Goal: Information Seeking & Learning: Learn about a topic

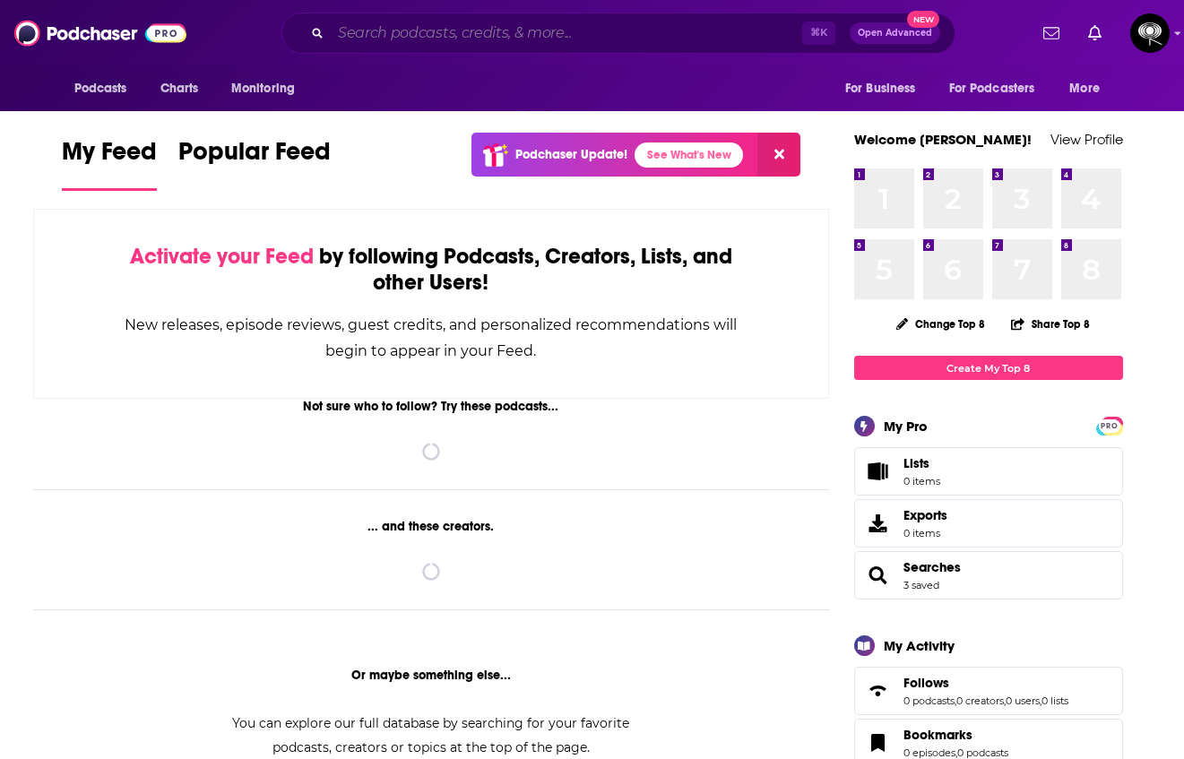
click at [557, 44] on input "Search podcasts, credits, & more..." at bounding box center [567, 33] width 472 height 29
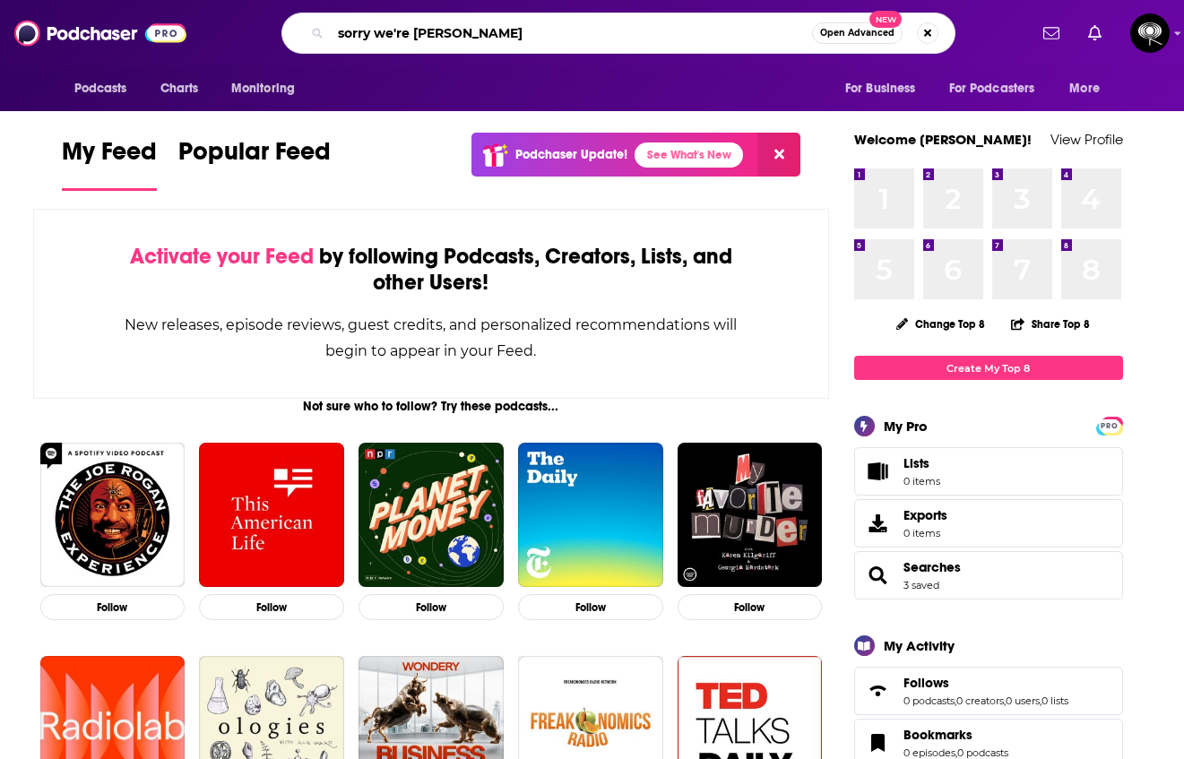
type input "sorry we're [PERSON_NAME]"
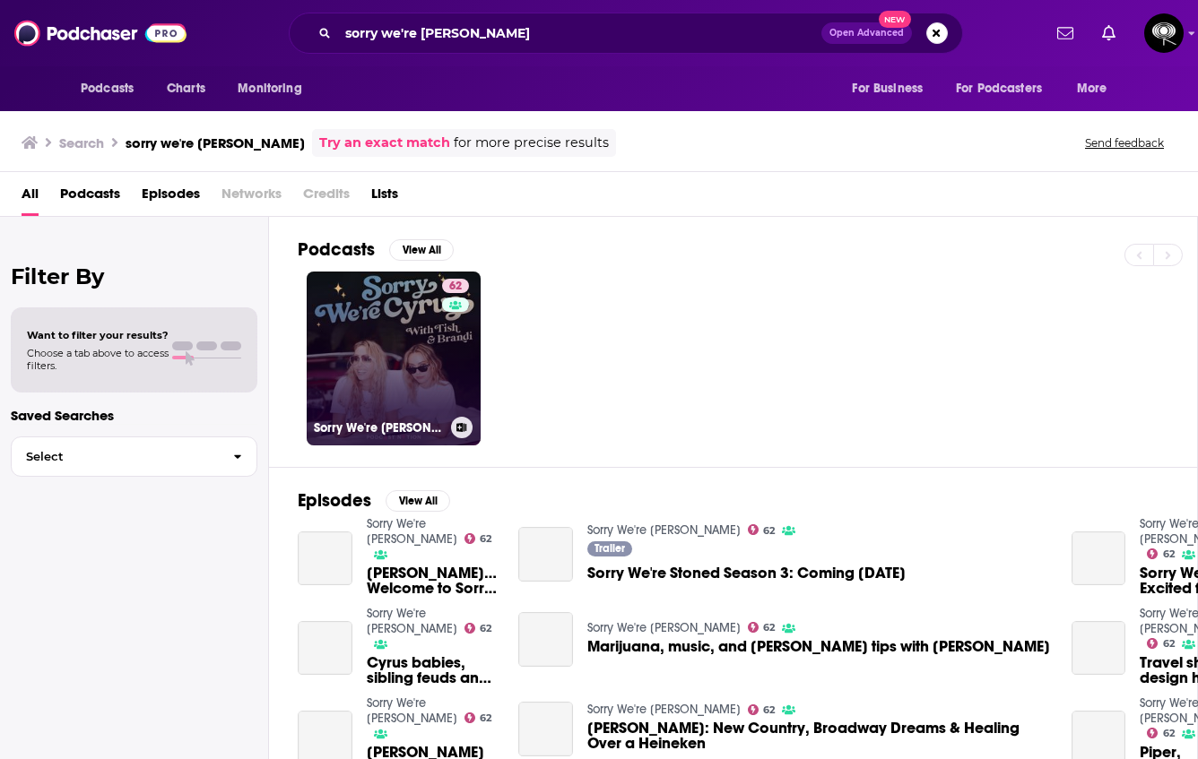
click at [377, 351] on link "62 Sorry We're [PERSON_NAME]" at bounding box center [394, 359] width 174 height 174
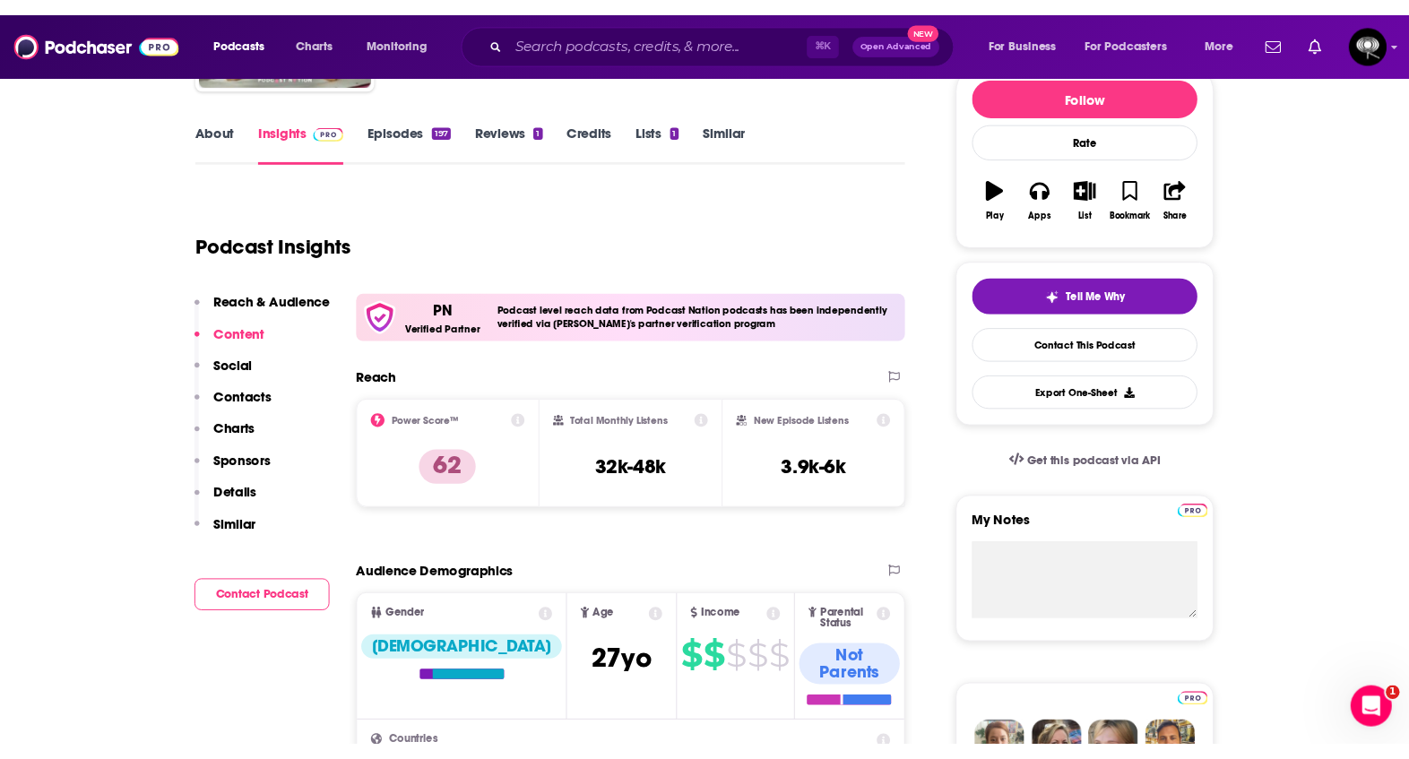
scroll to position [232, 0]
